Goal: Transaction & Acquisition: Purchase product/service

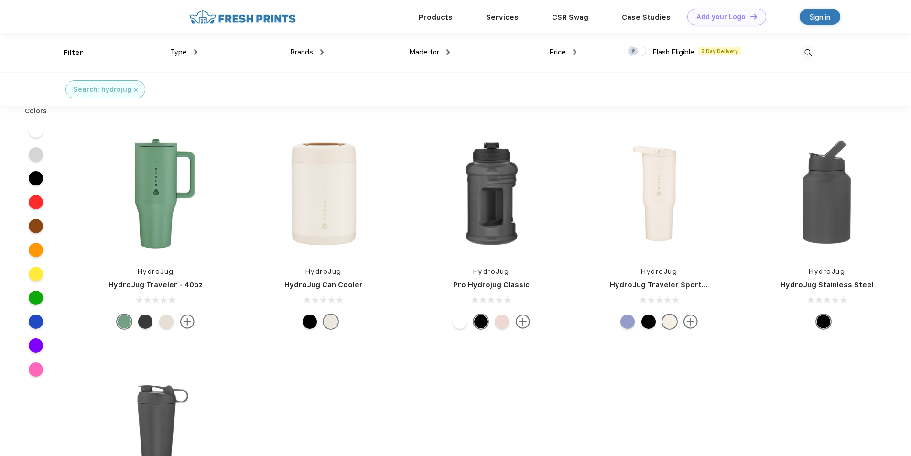
scroll to position [0, 0]
click at [662, 213] on img at bounding box center [658, 193] width 127 height 127
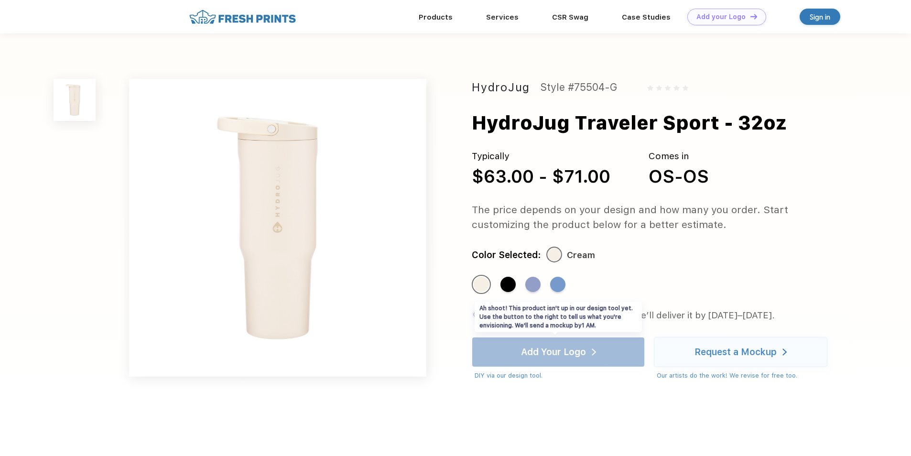
click at [536, 359] on div "Add Your Logo DIY via our design tool. Ah shoot! This product isn't up in our d…" at bounding box center [558, 358] width 173 height 43
click at [504, 285] on div "Standard Color" at bounding box center [507, 284] width 15 height 15
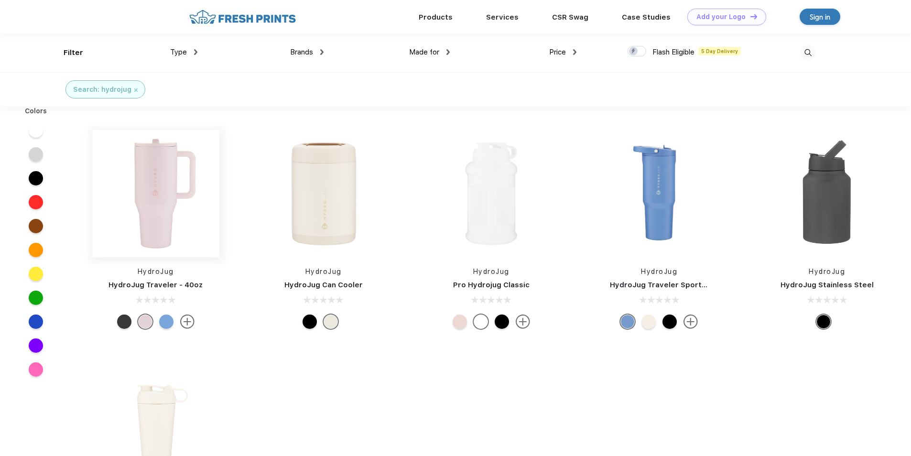
scroll to position [0, 0]
click at [182, 203] on img at bounding box center [155, 193] width 127 height 127
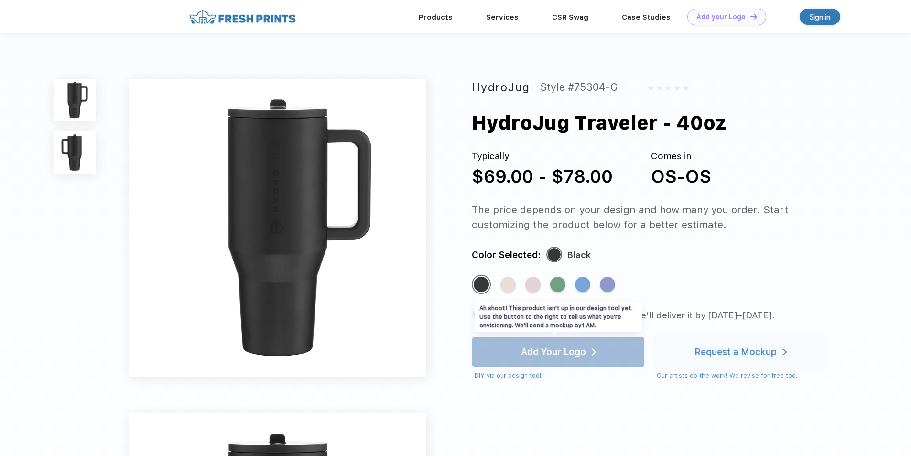
click at [572, 351] on div "Add Your Logo DIY via our design tool. Ah shoot! This product isn't up in our d…" at bounding box center [558, 358] width 173 height 43
click at [584, 280] on div "Standard Color" at bounding box center [582, 284] width 15 height 15
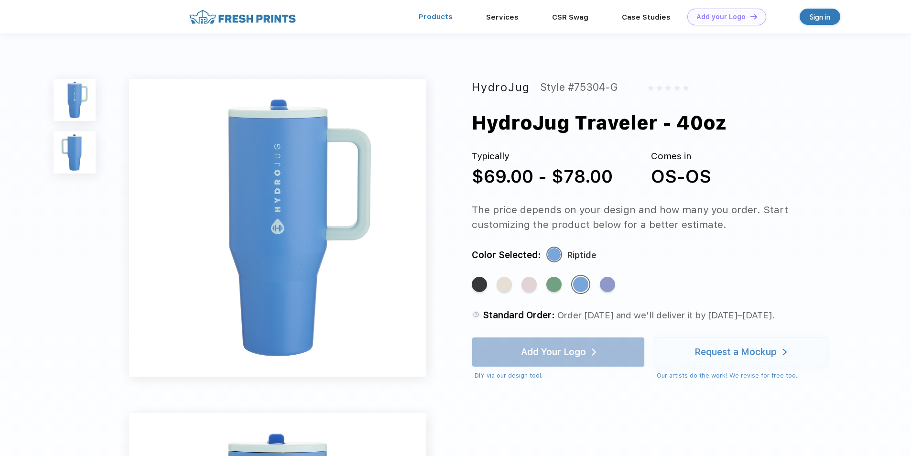
click at [441, 17] on link "Products" at bounding box center [436, 16] width 34 height 9
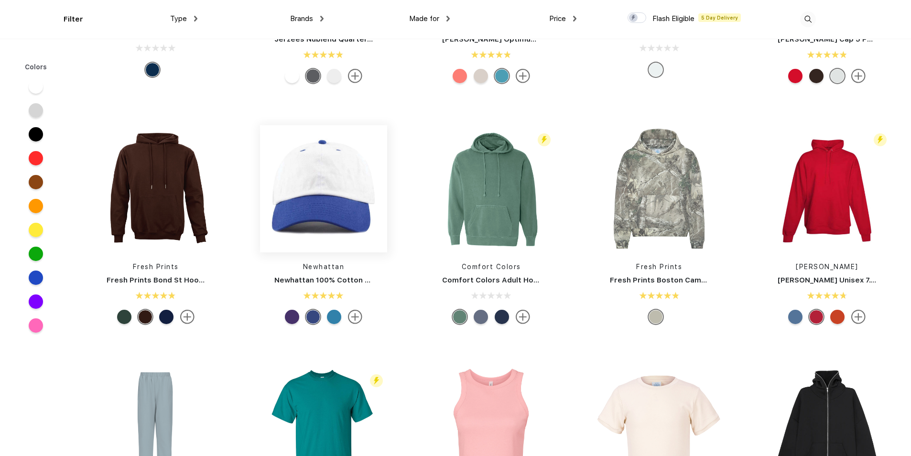
scroll to position [1386, 0]
